Goal: Browse casually

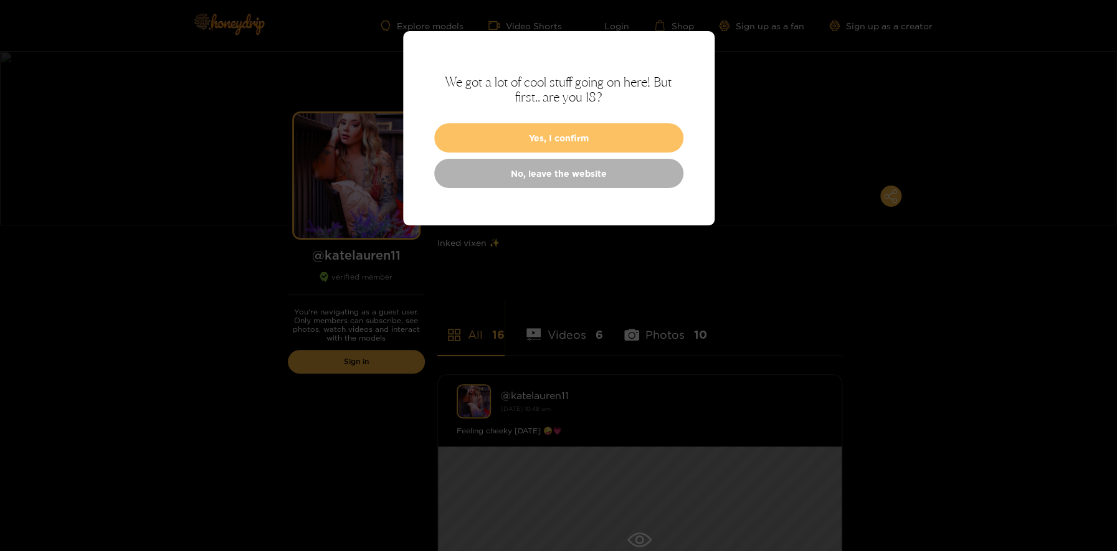
click at [574, 143] on button "Yes, I confirm" at bounding box center [558, 137] width 249 height 29
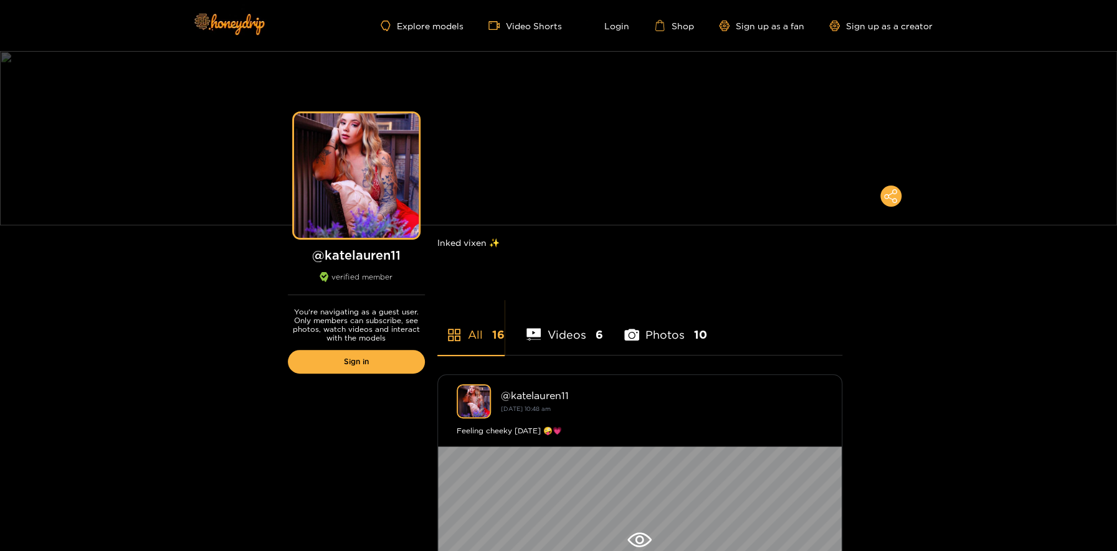
scroll to position [62, 0]
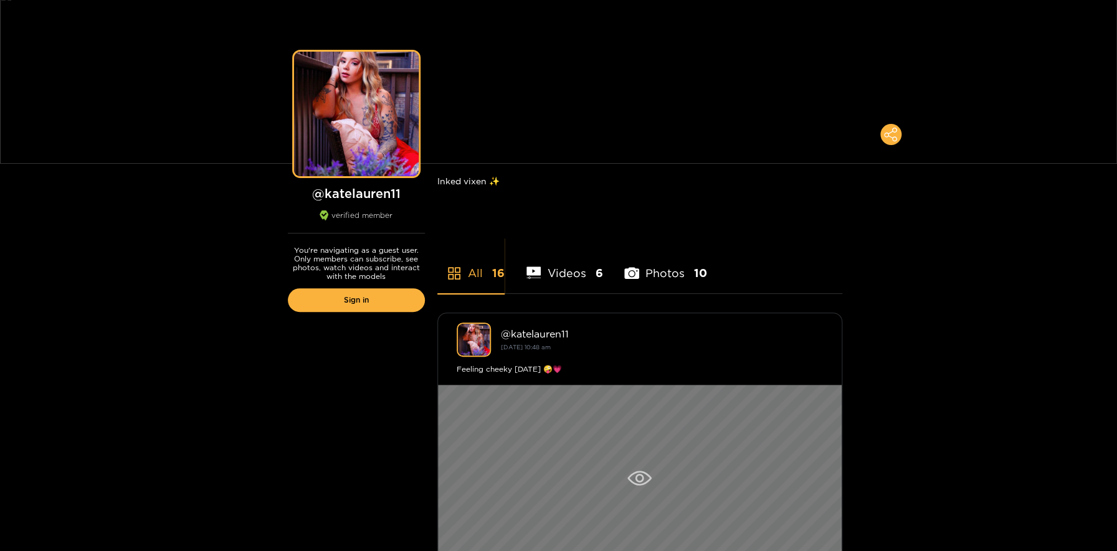
click at [532, 435] on div at bounding box center [640, 478] width 404 height 187
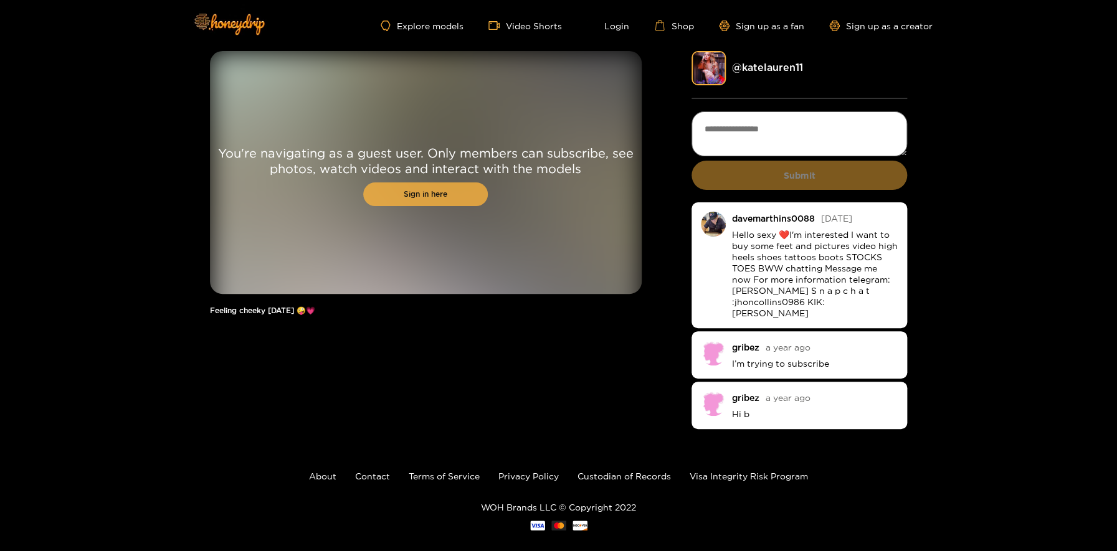
click at [457, 202] on link "Sign in here" at bounding box center [425, 195] width 125 height 24
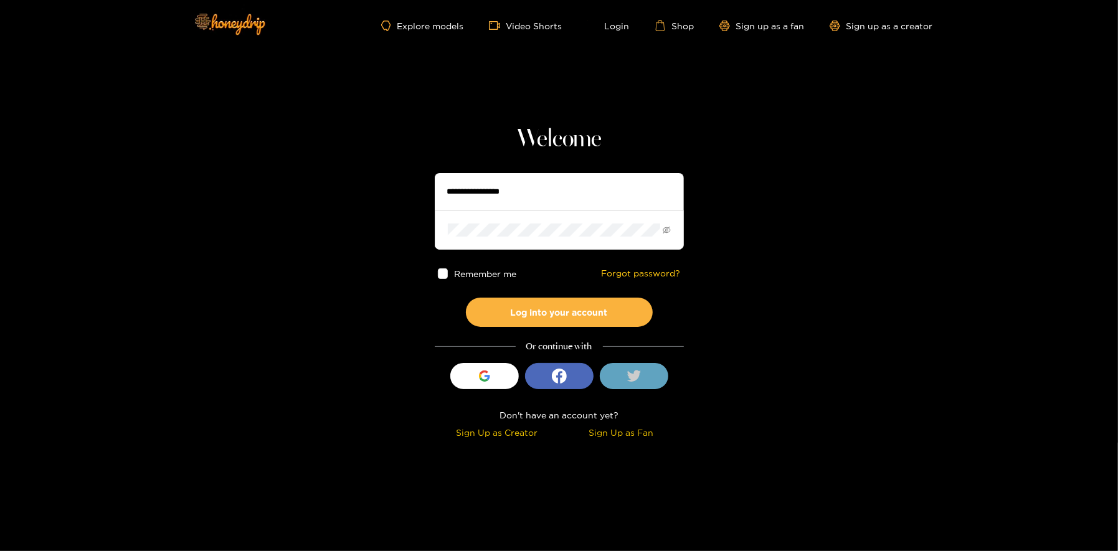
click at [635, 375] on icon at bounding box center [634, 375] width 14 height 11
click at [543, 199] on input "text" at bounding box center [559, 191] width 249 height 37
click at [437, 24] on link "Explore models" at bounding box center [422, 26] width 82 height 11
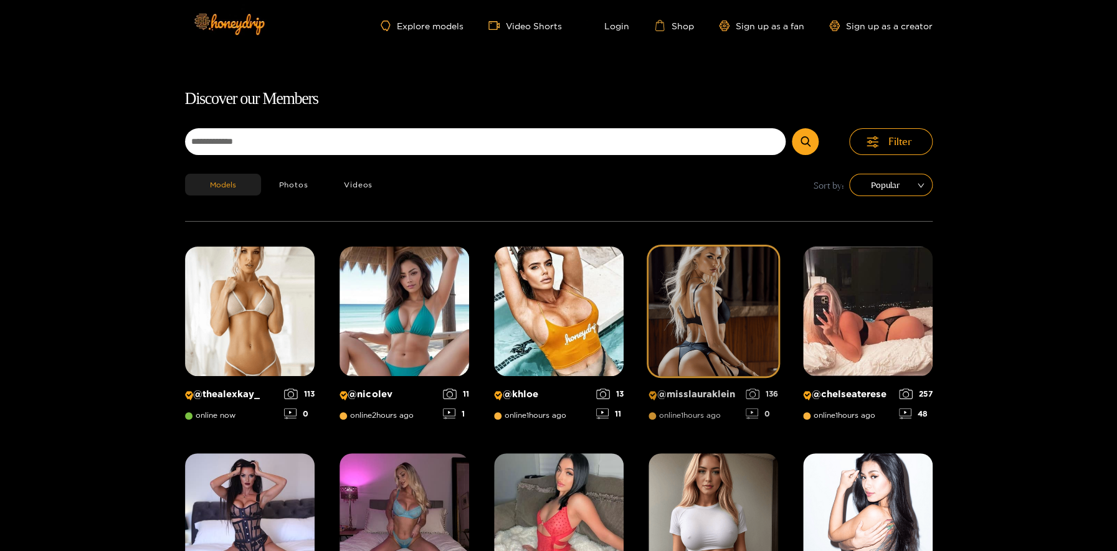
click at [684, 279] on img at bounding box center [713, 312] width 130 height 130
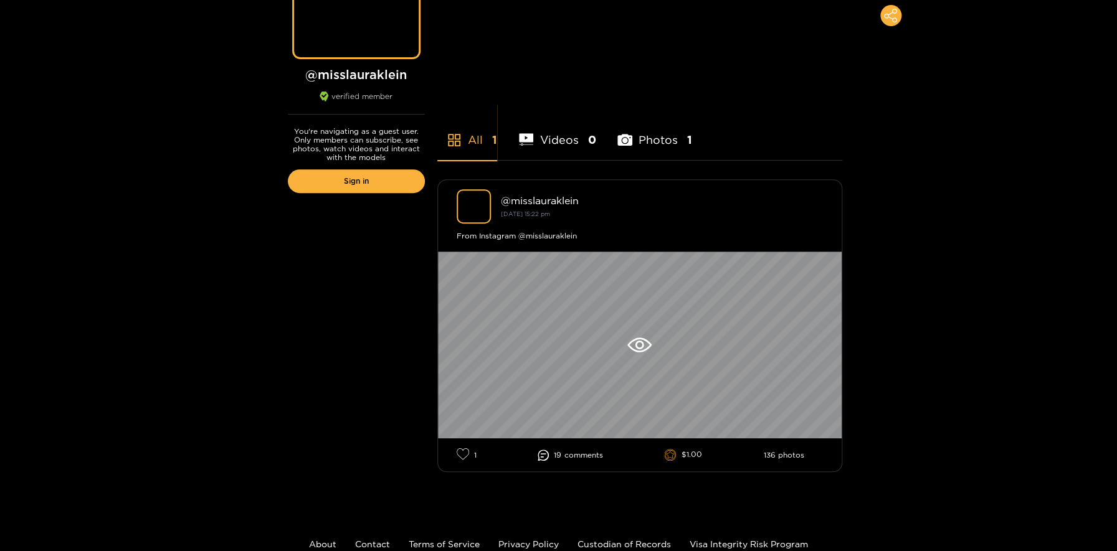
scroll to position [187, 0]
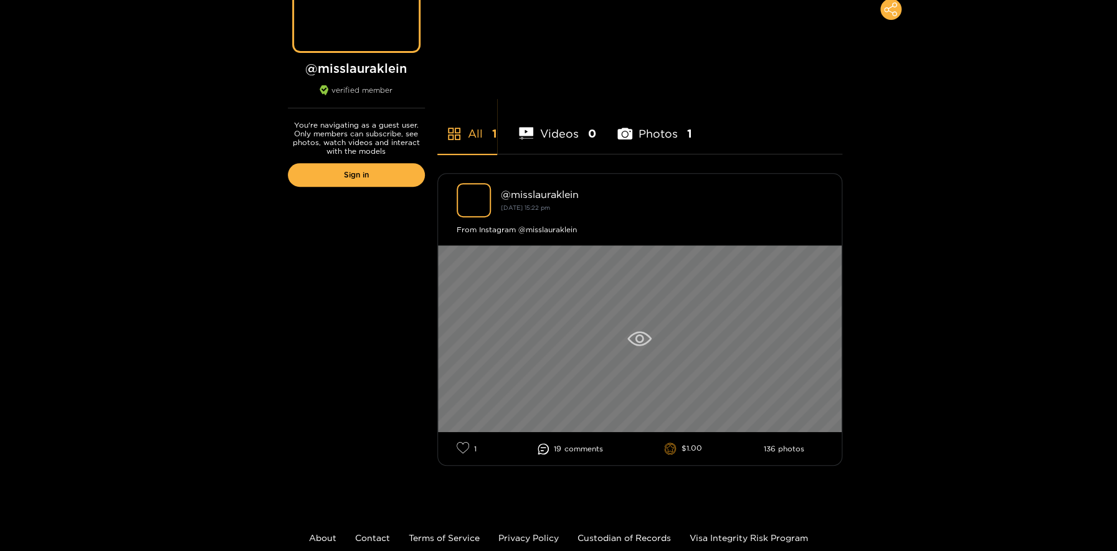
click at [696, 331] on div at bounding box center [640, 338] width 404 height 187
